Goal: Use online tool/utility: Utilize a website feature to perform a specific function

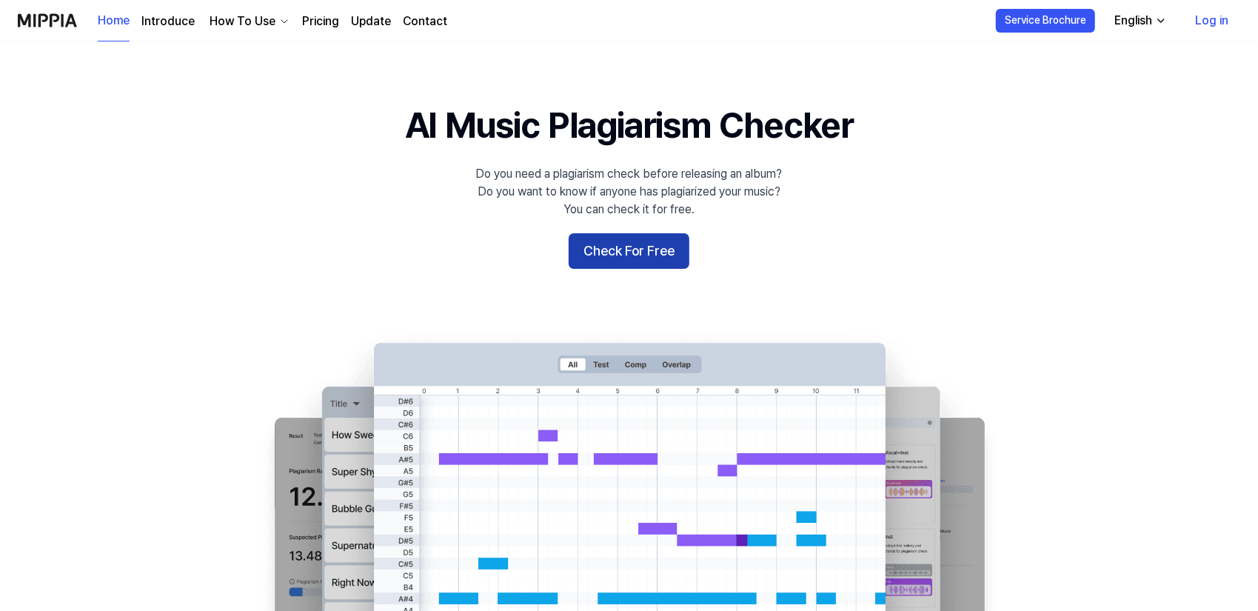
click at [625, 248] on button "Check For Free" at bounding box center [628, 251] width 121 height 36
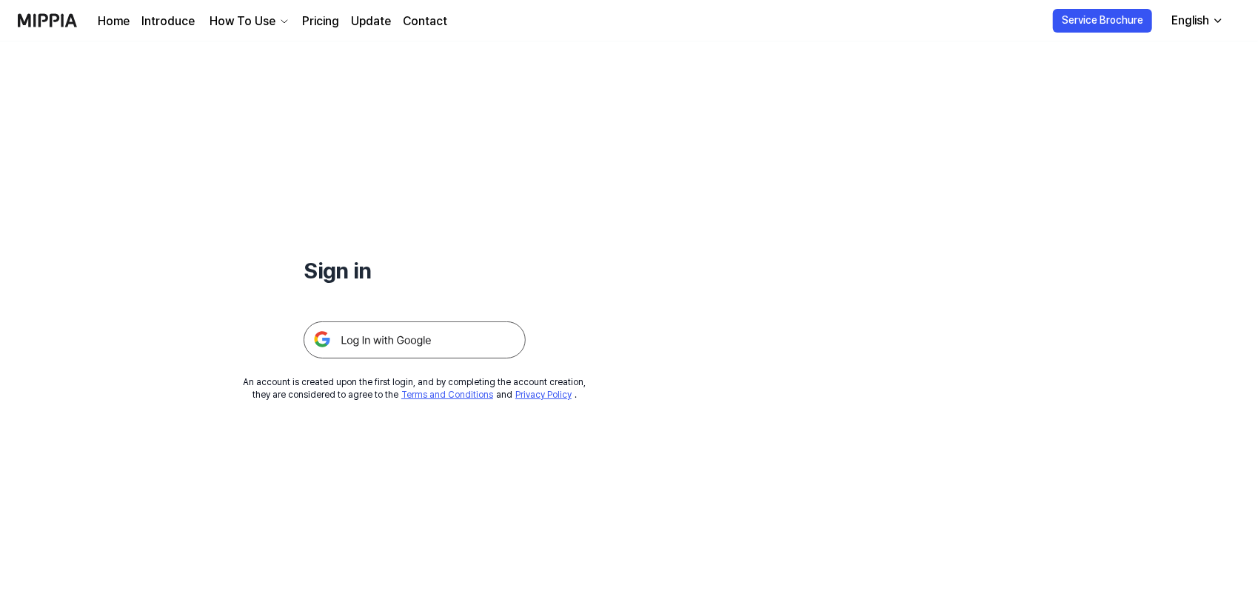
click at [422, 338] on img at bounding box center [414, 339] width 222 height 37
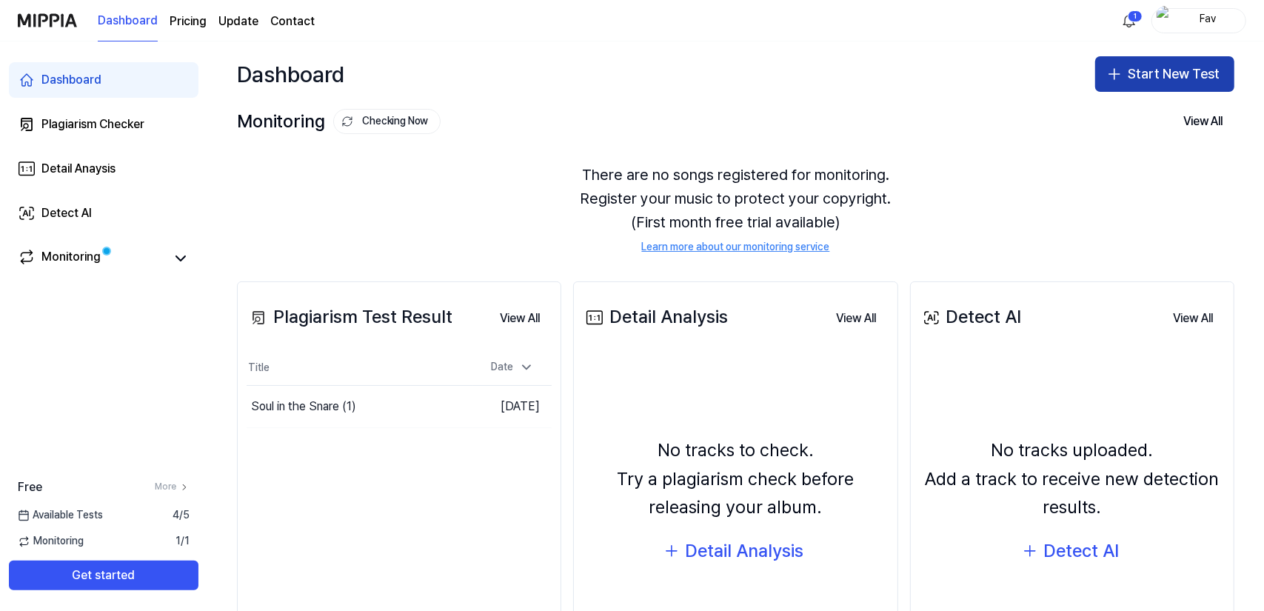
click at [1152, 73] on button "Start New Test" at bounding box center [1164, 74] width 139 height 36
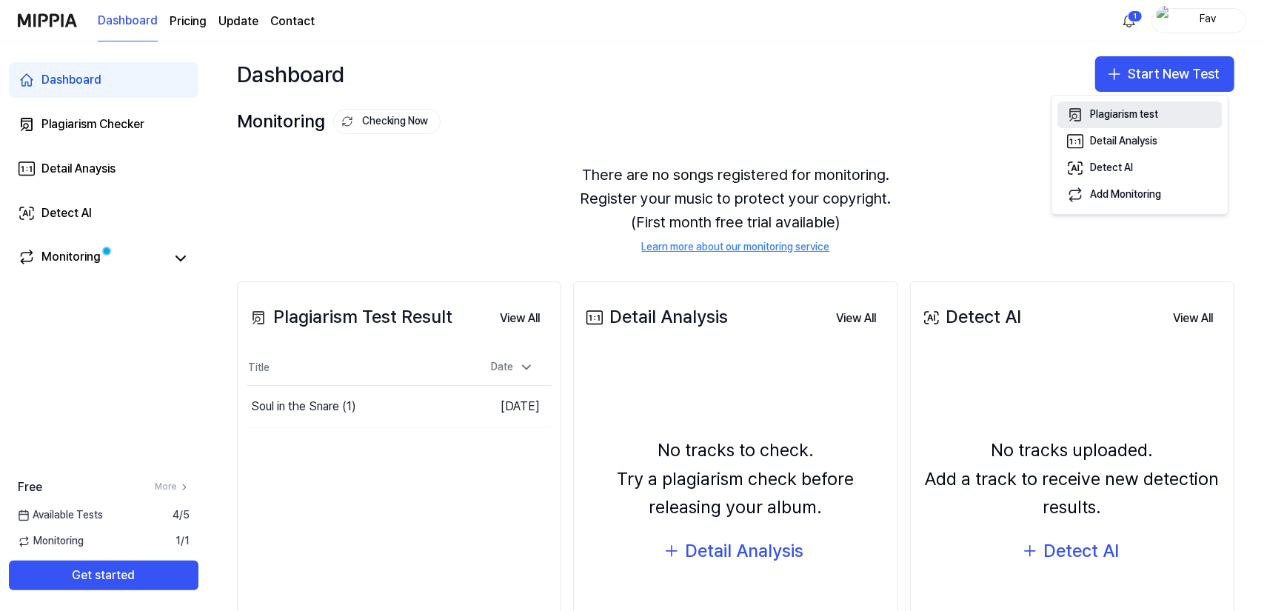
click at [1101, 115] on div "Plagiarism test" at bounding box center [1124, 114] width 68 height 15
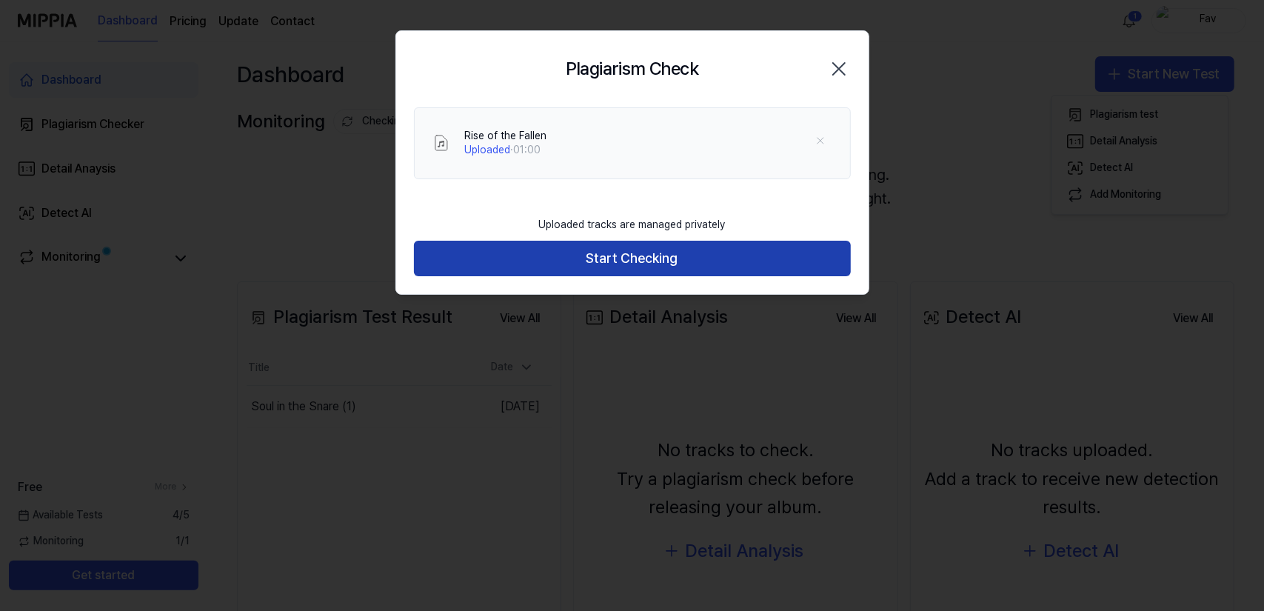
click at [625, 259] on button "Start Checking" at bounding box center [632, 259] width 437 height 36
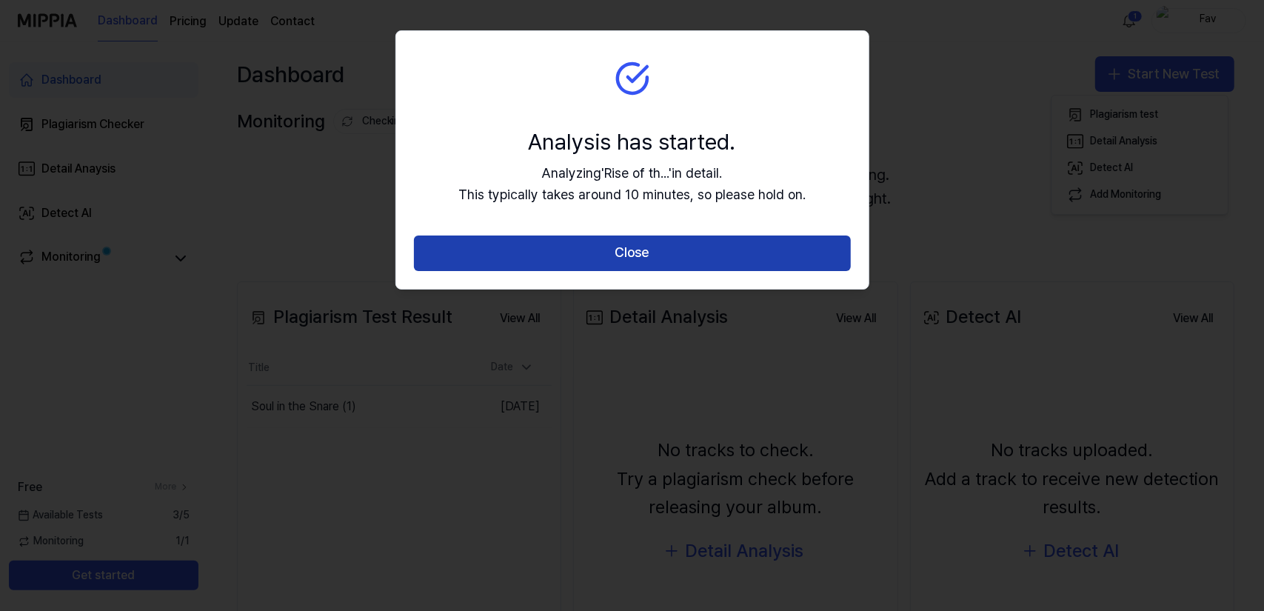
click at [631, 246] on button "Close" at bounding box center [632, 253] width 437 height 36
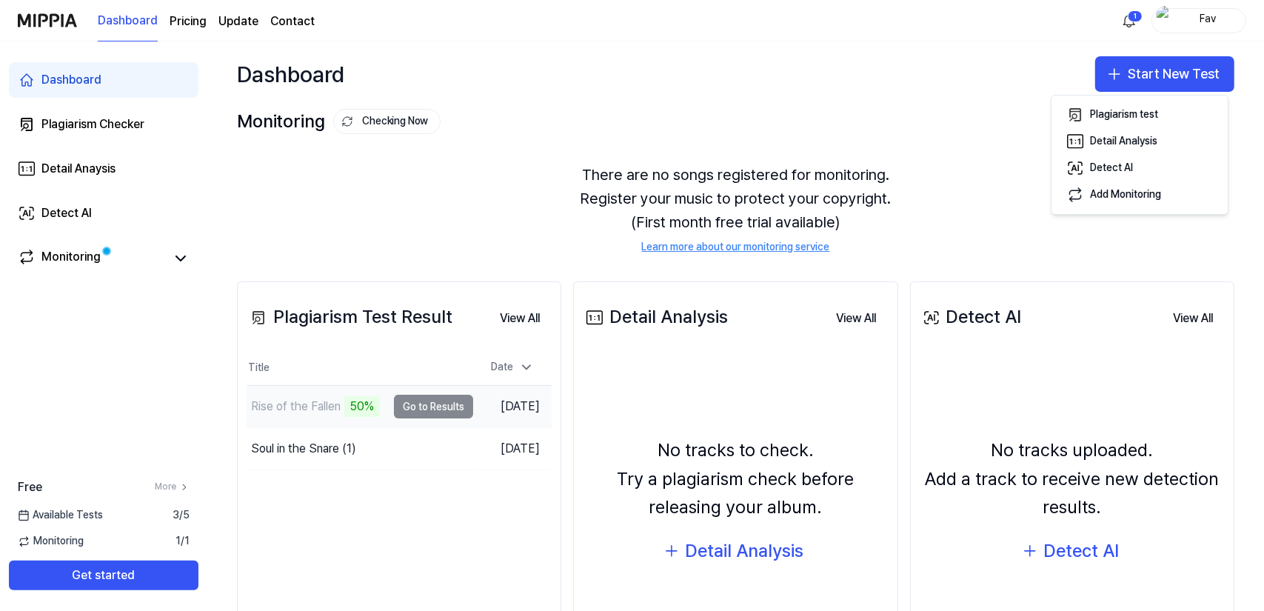
drag, startPoint x: 394, startPoint y: 406, endPoint x: 406, endPoint y: 422, distance: 19.5
click at [394, 406] on td "Rise of the Fallen 50% Go to Results" at bounding box center [359, 406] width 226 height 41
click at [277, 400] on div "Rise of the Fallen" at bounding box center [296, 406] width 90 height 18
click at [415, 408] on td "Rise of the Fallen 50% Go to Results" at bounding box center [359, 406] width 226 height 41
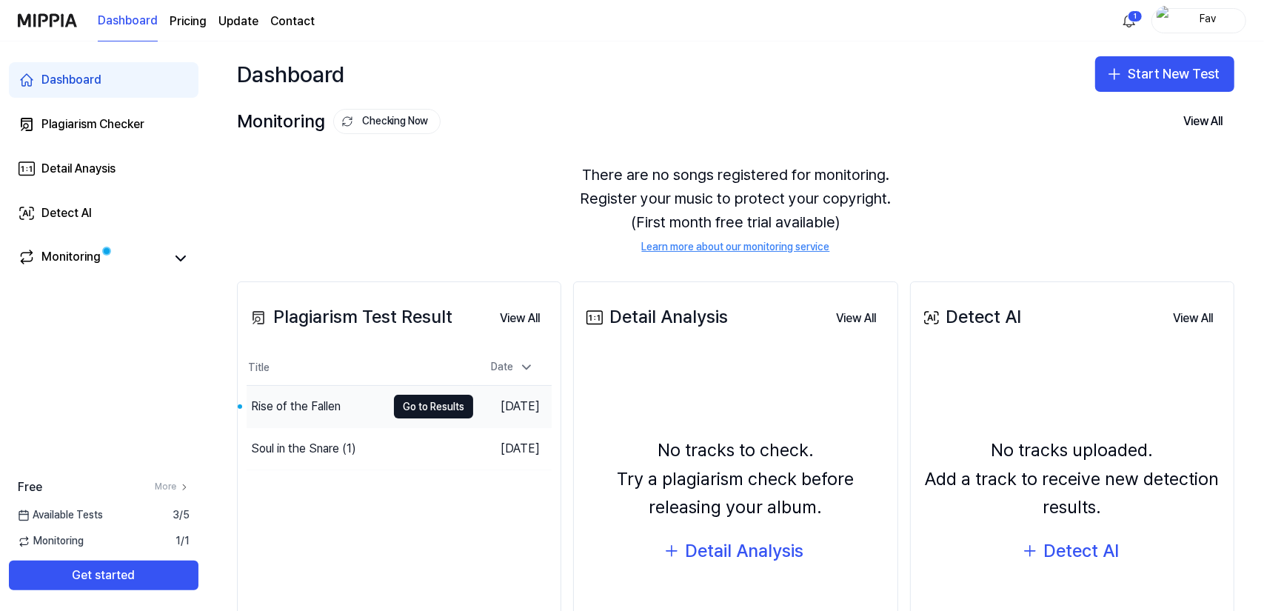
click at [305, 396] on div "Rise of the Fallen" at bounding box center [316, 406] width 140 height 41
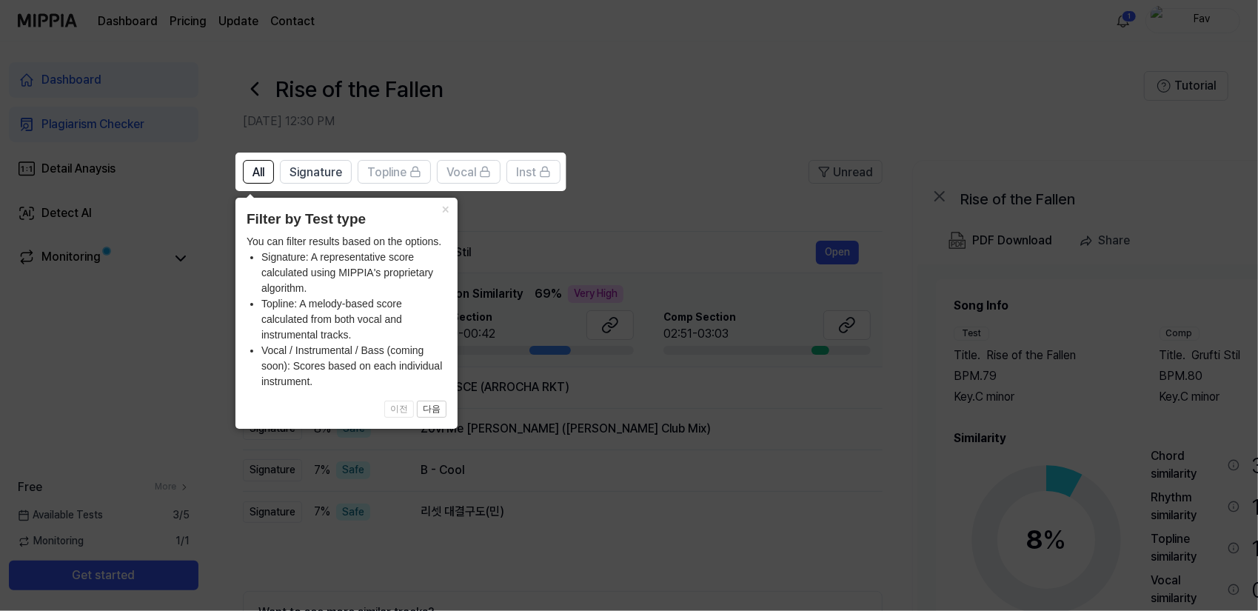
click at [653, 239] on icon at bounding box center [632, 305] width 1264 height 611
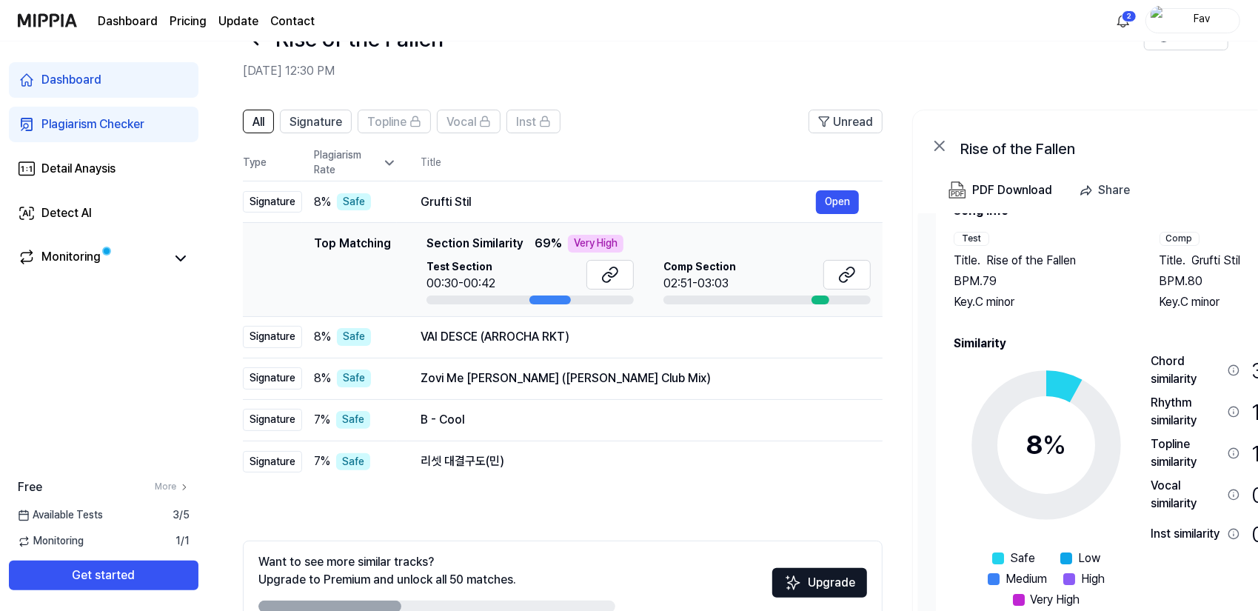
scroll to position [135, 0]
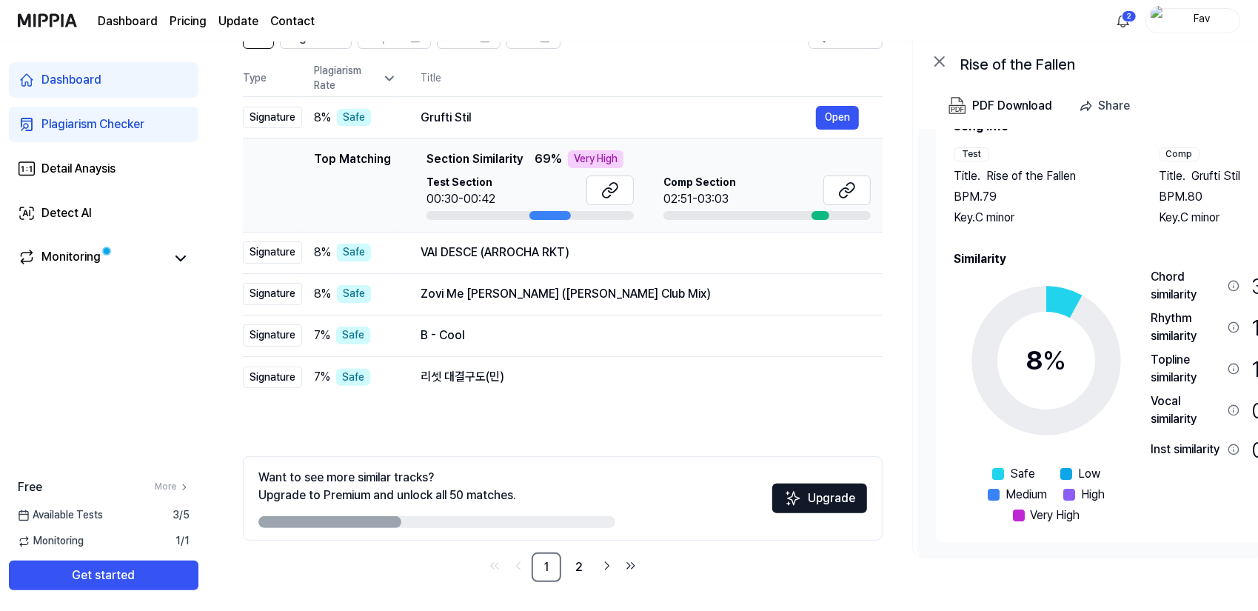
click at [1166, 16] on img "button" at bounding box center [1159, 21] width 18 height 30
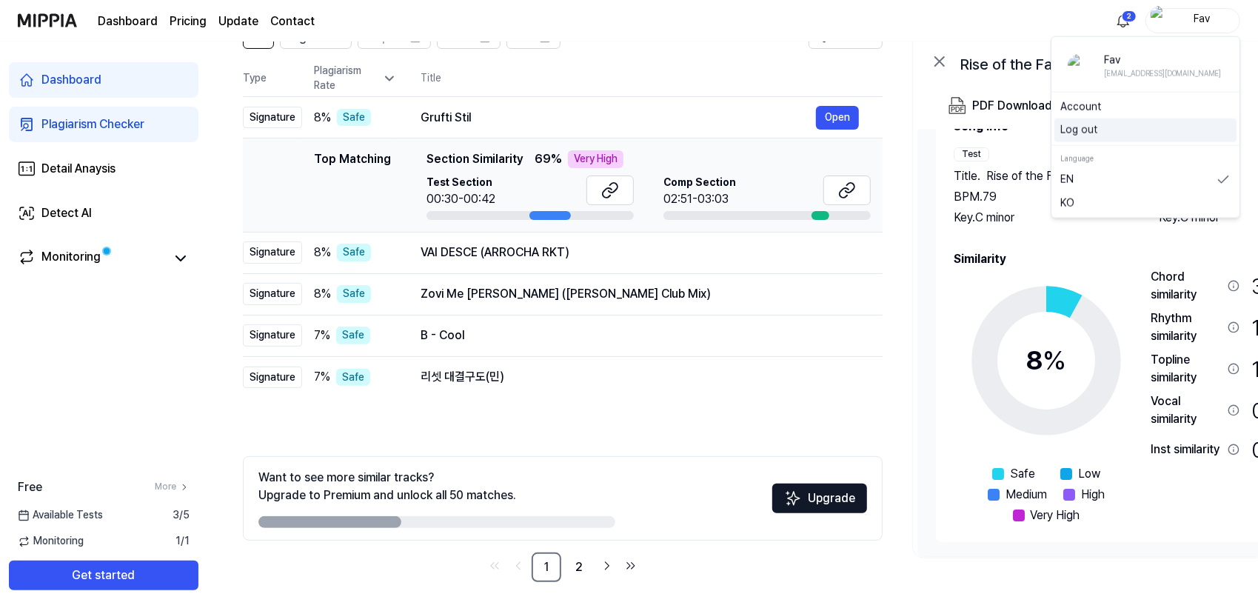
drag, startPoint x: 1091, startPoint y: 130, endPoint x: 1107, endPoint y: 149, distance: 25.2
click at [1091, 130] on button "Log out" at bounding box center [1145, 130] width 170 height 15
